Goal: Browse casually: Explore the website without a specific task or goal

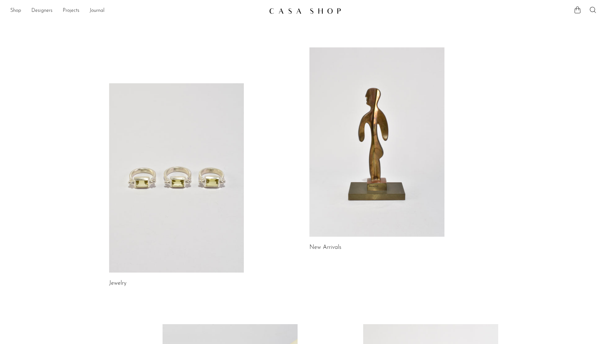
click at [370, 111] on link at bounding box center [376, 141] width 135 height 189
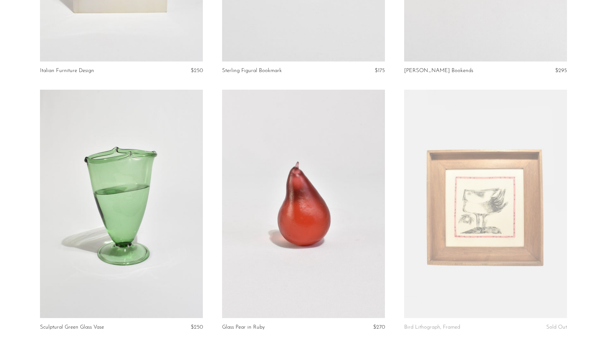
scroll to position [2940, 0]
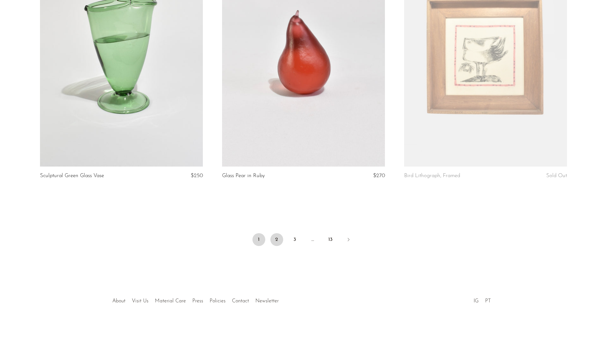
click at [275, 234] on link "2" at bounding box center [276, 239] width 13 height 13
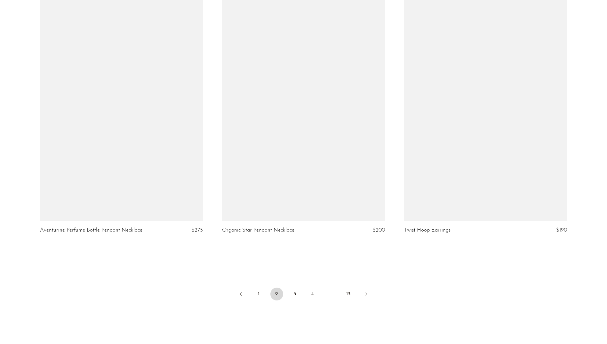
scroll to position [2940, 0]
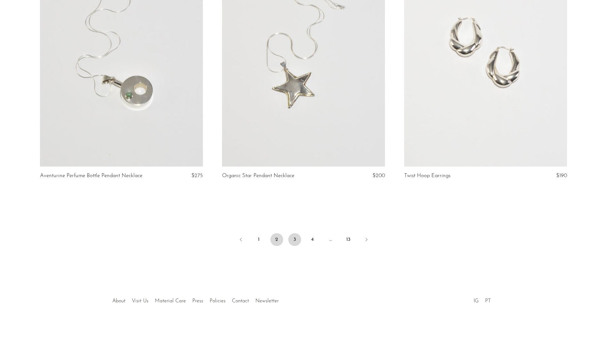
click at [299, 237] on link "3" at bounding box center [294, 239] width 13 height 13
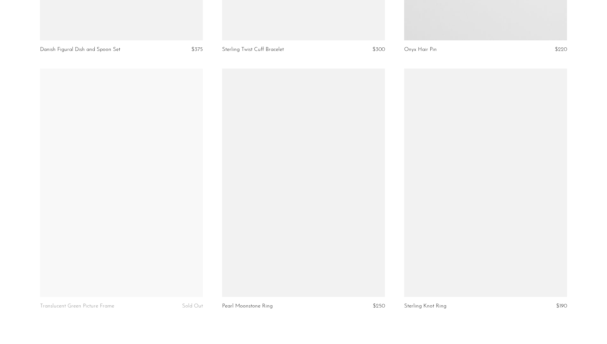
scroll to position [2940, 0]
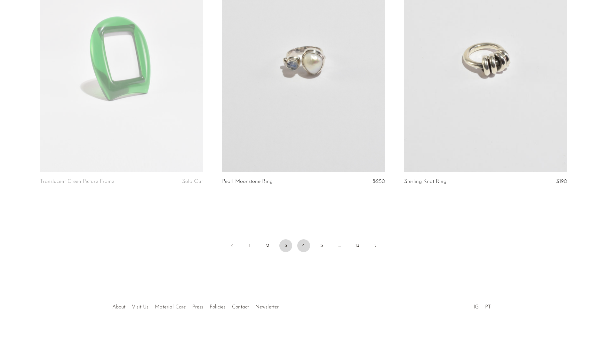
click at [309, 241] on link "4" at bounding box center [303, 245] width 13 height 13
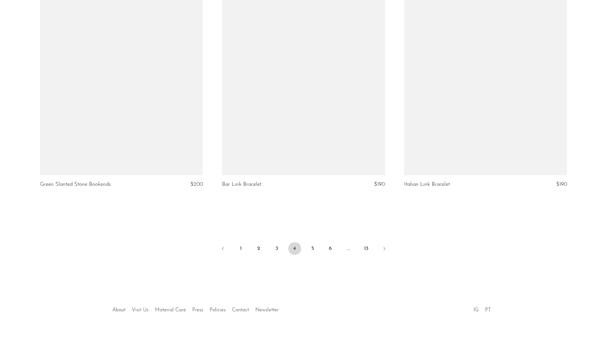
scroll to position [2940, 0]
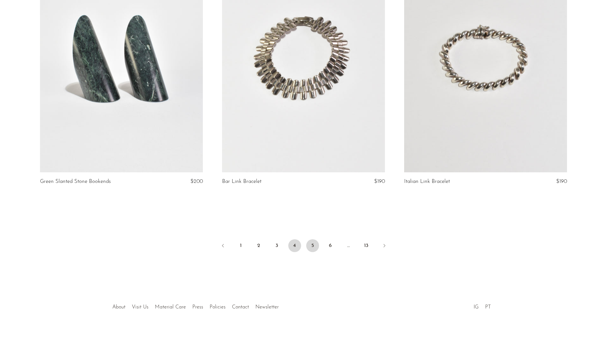
click at [315, 239] on link "5" at bounding box center [312, 245] width 13 height 13
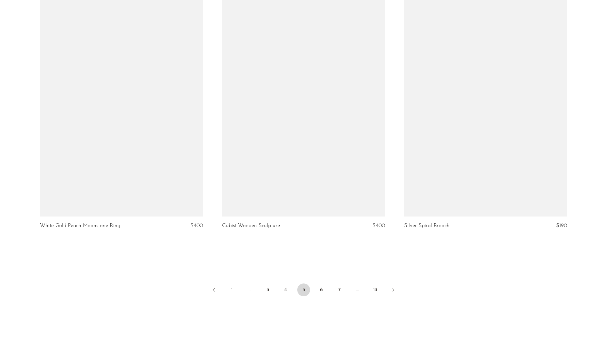
scroll to position [2940, 0]
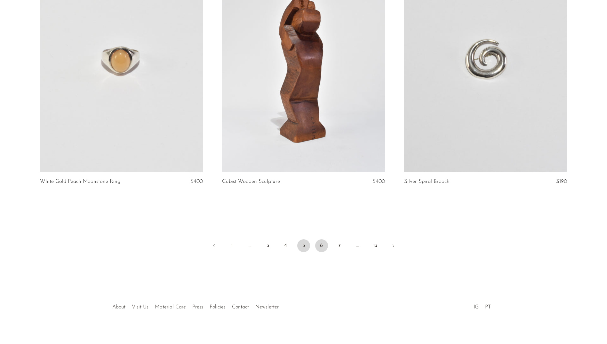
click at [324, 239] on link "6" at bounding box center [321, 245] width 13 height 13
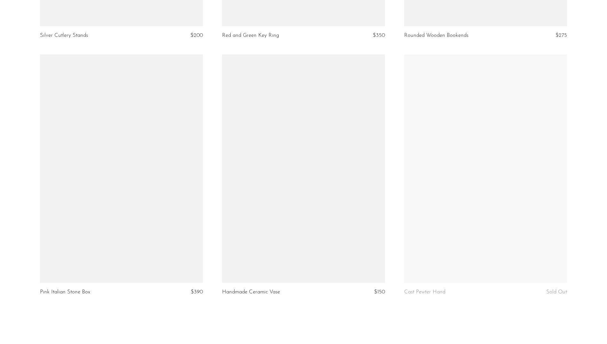
scroll to position [2940, 0]
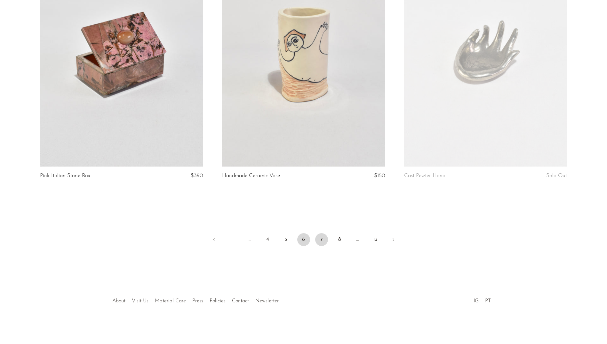
click at [325, 238] on link "7" at bounding box center [321, 239] width 13 height 13
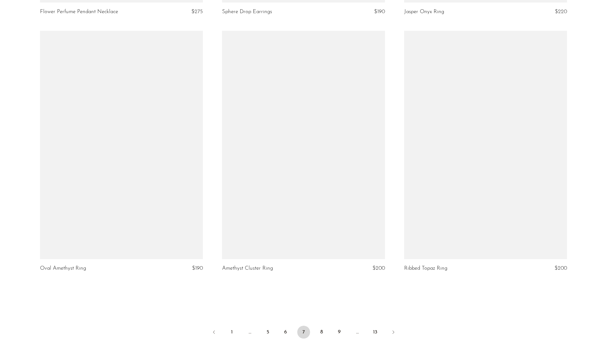
scroll to position [2940, 0]
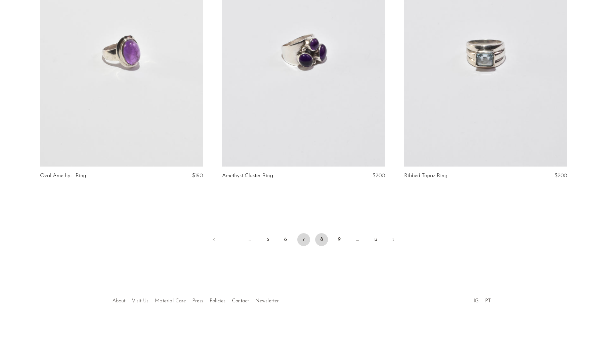
click at [327, 241] on link "8" at bounding box center [321, 239] width 13 height 13
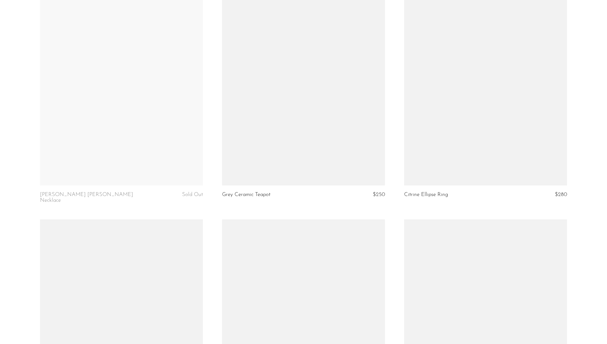
scroll to position [2656, 0]
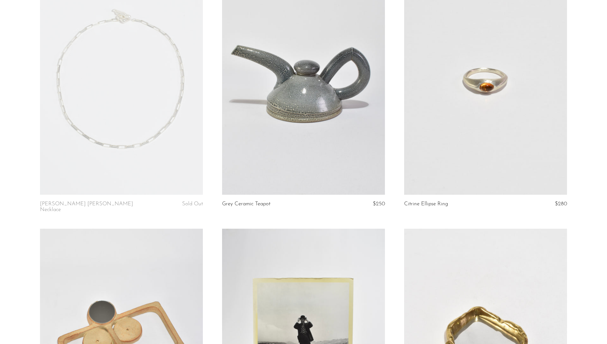
click at [300, 113] on link at bounding box center [303, 80] width 163 height 228
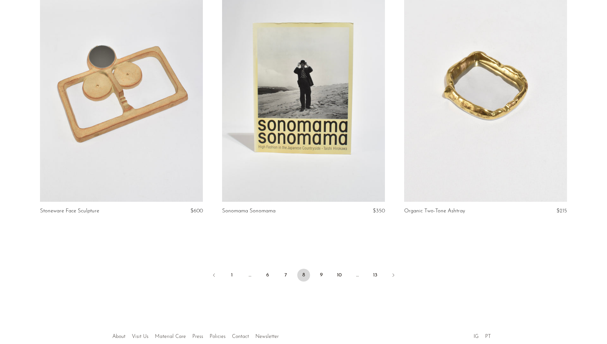
scroll to position [2940, 0]
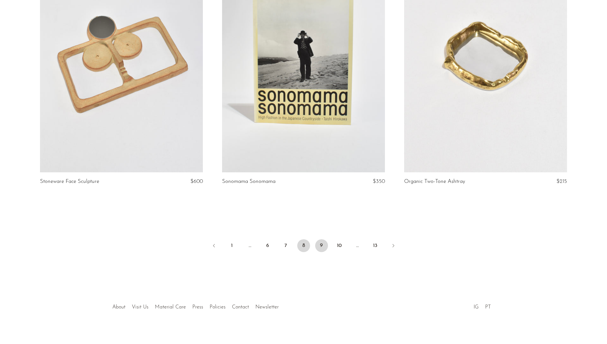
click at [323, 239] on link "9" at bounding box center [321, 245] width 13 height 13
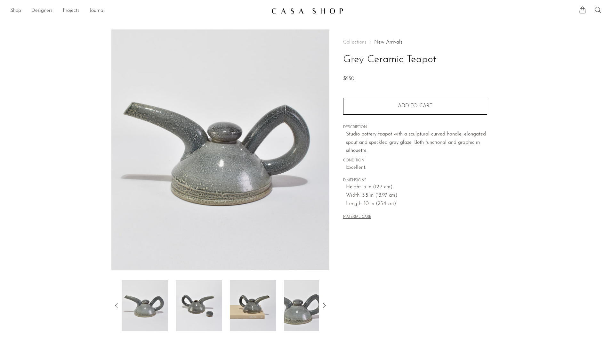
scroll to position [64, 0]
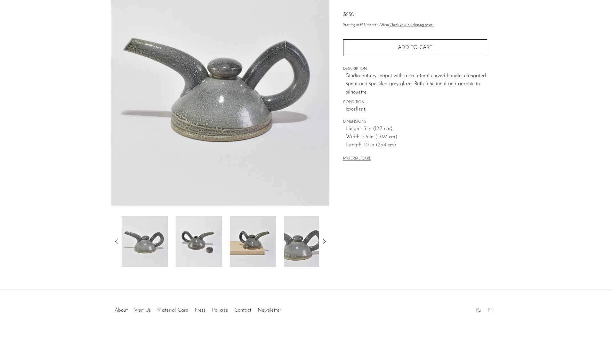
click at [254, 253] on img at bounding box center [253, 241] width 46 height 51
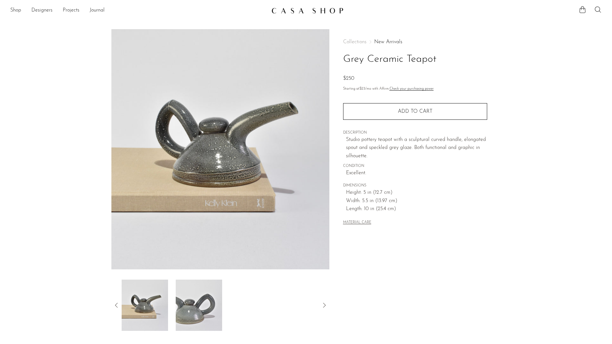
scroll to position [0, 0]
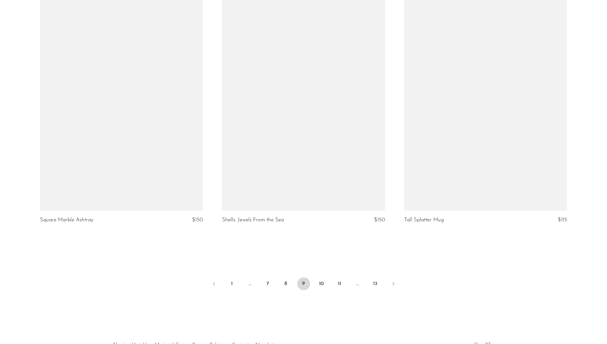
scroll to position [2940, 0]
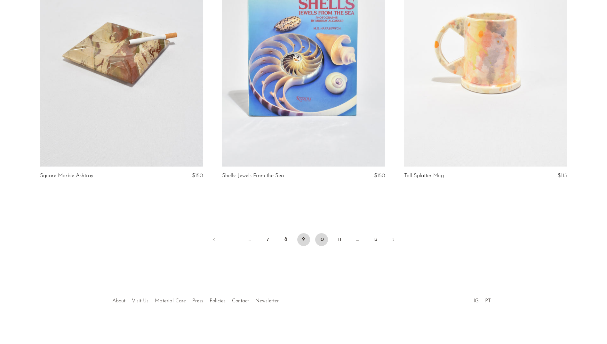
click at [327, 239] on link "10" at bounding box center [321, 239] width 13 height 13
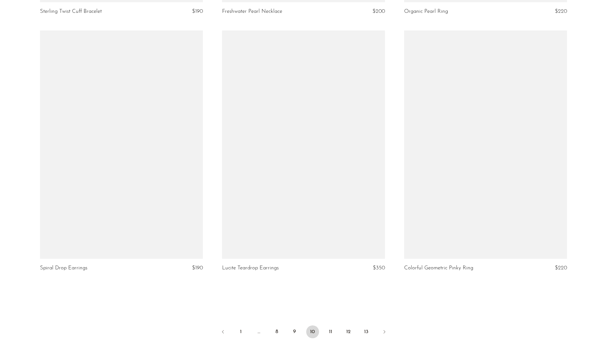
scroll to position [2940, 0]
